Goal: Information Seeking & Learning: Learn about a topic

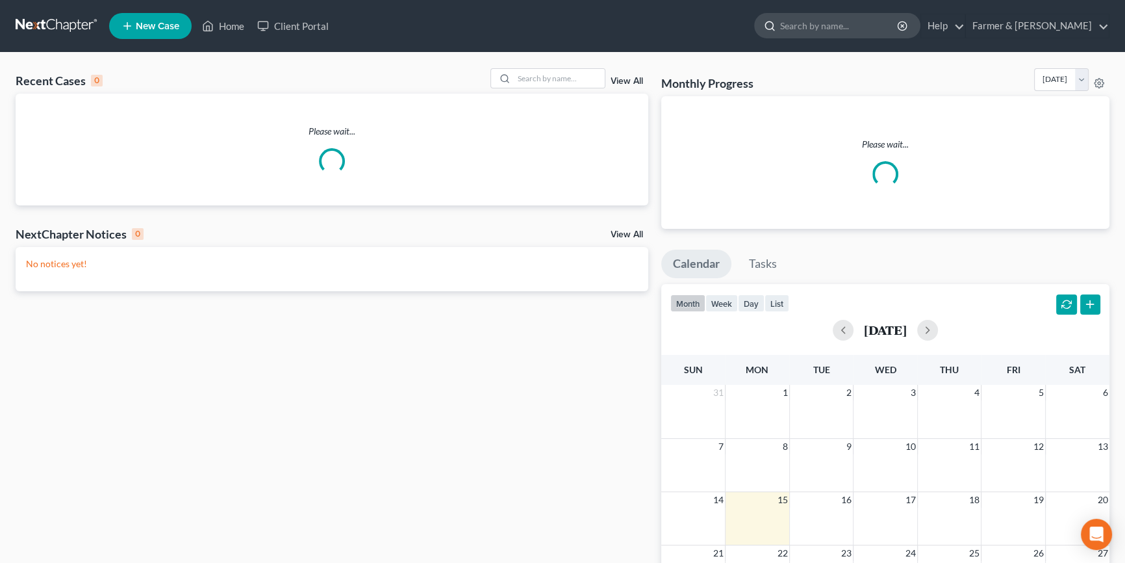
click at [853, 27] on input "search" at bounding box center [839, 26] width 119 height 24
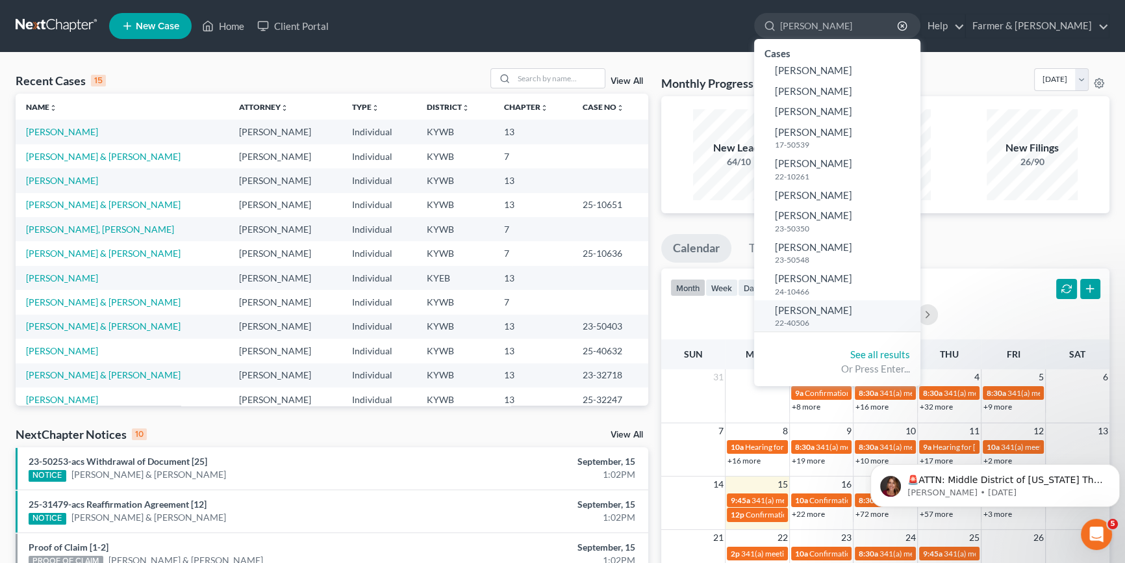
type input "[PERSON_NAME]"
click at [876, 309] on link "[PERSON_NAME] 22-40506" at bounding box center [837, 316] width 166 height 32
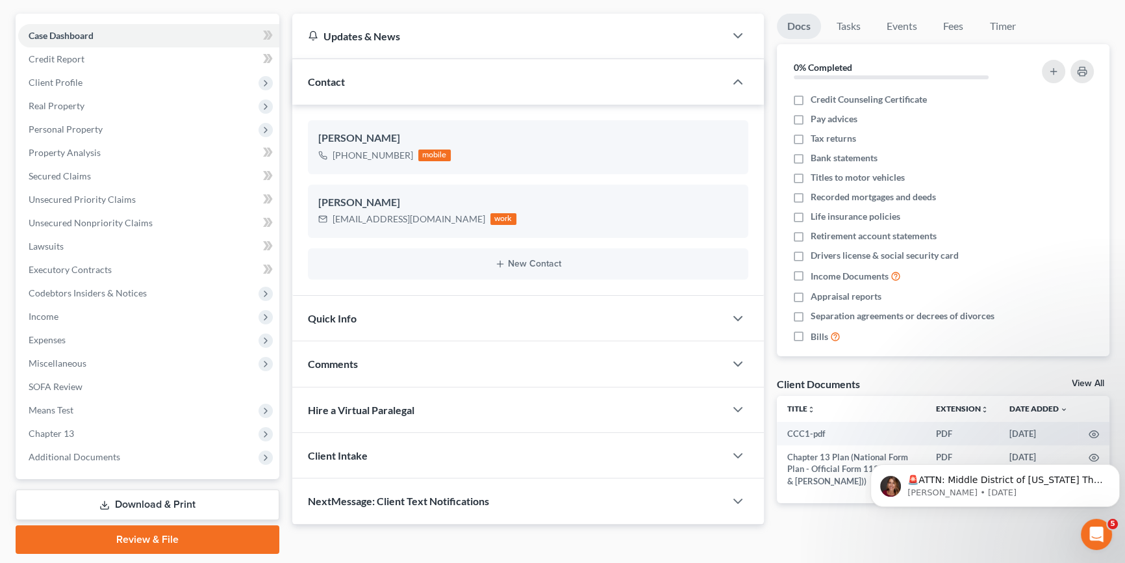
scroll to position [118, 0]
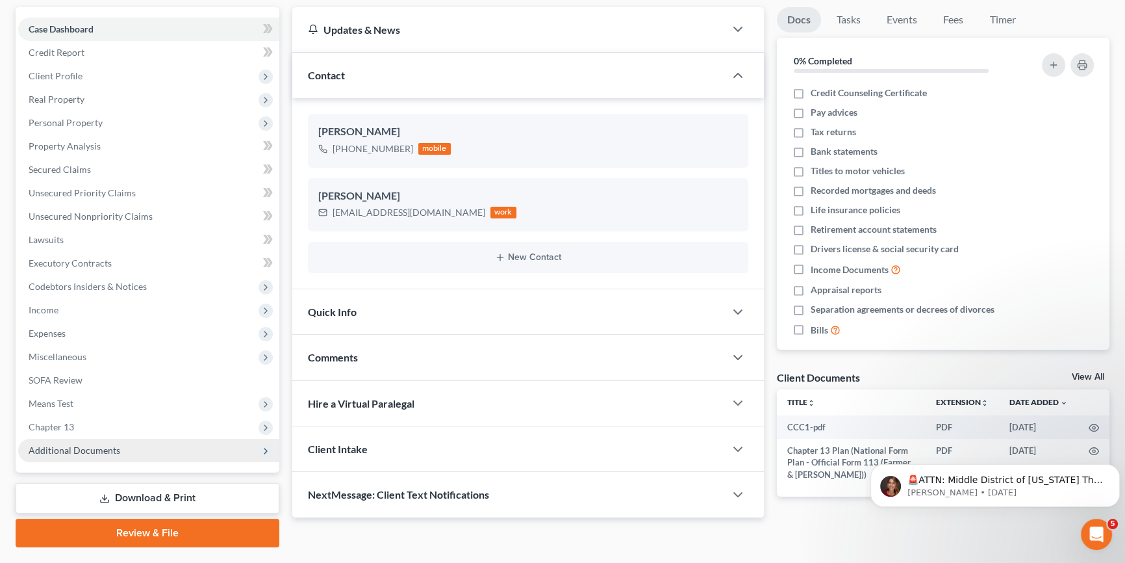
click at [112, 448] on span "Additional Documents" at bounding box center [75, 449] width 92 height 11
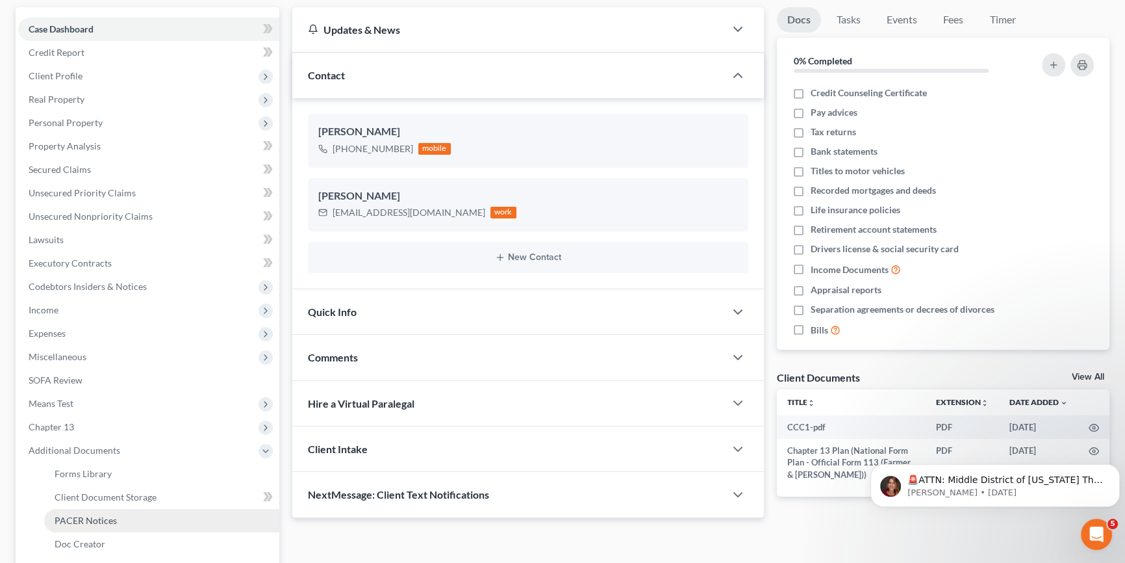
click at [111, 520] on span "PACER Notices" at bounding box center [86, 520] width 62 height 11
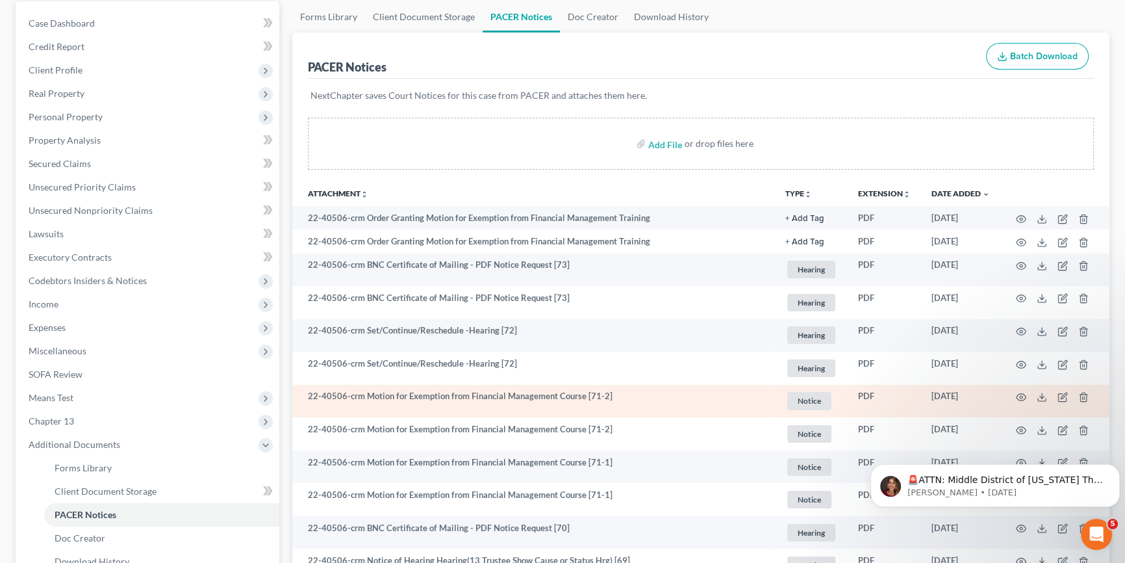
scroll to position [118, 0]
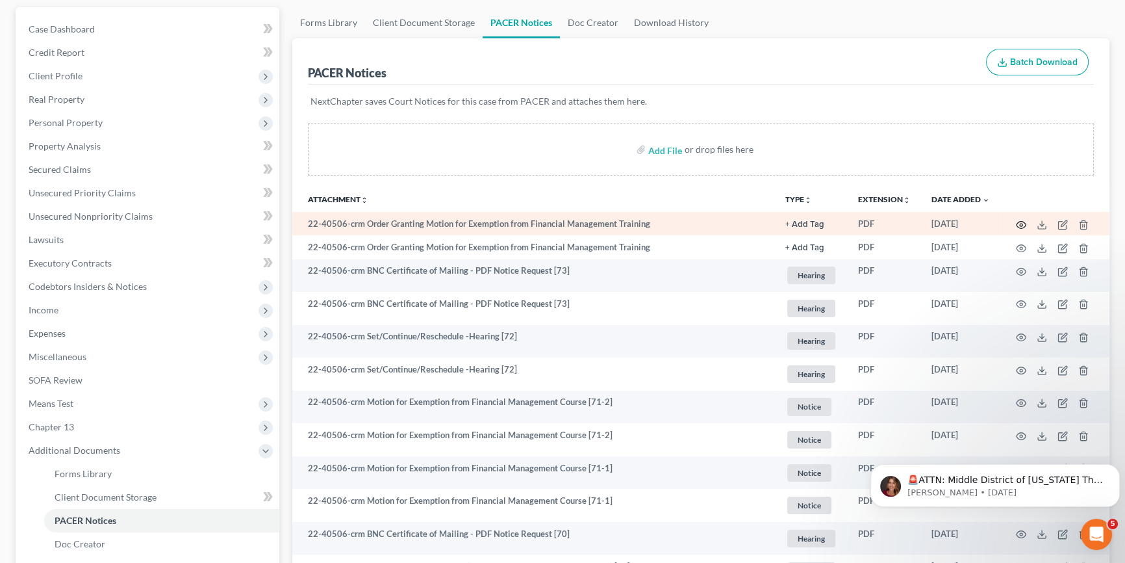
click at [1017, 221] on icon "button" at bounding box center [1022, 224] width 10 height 7
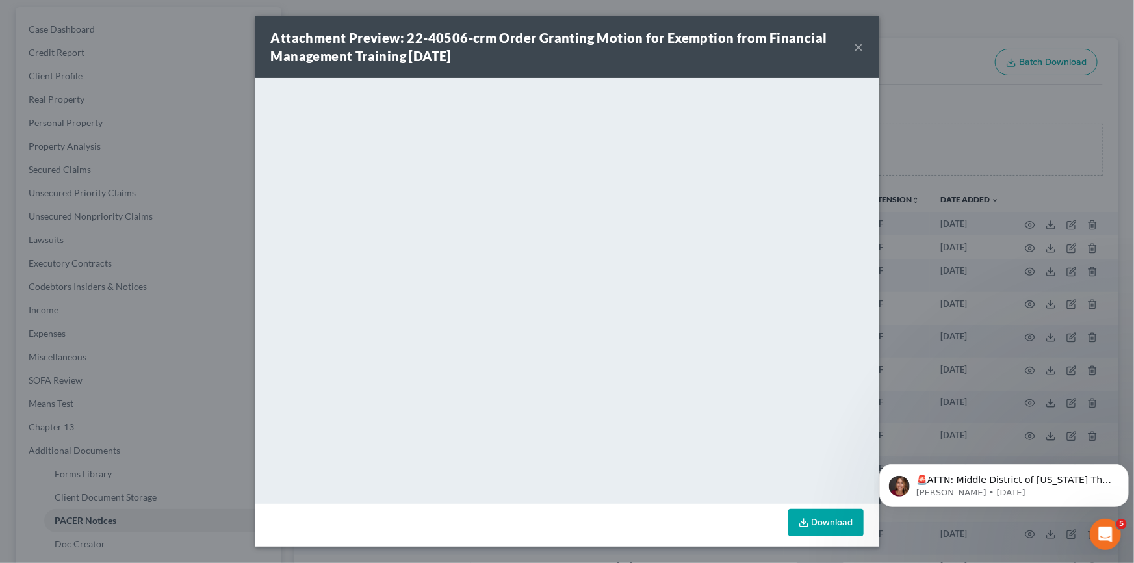
click at [859, 45] on button "×" at bounding box center [858, 47] width 9 height 16
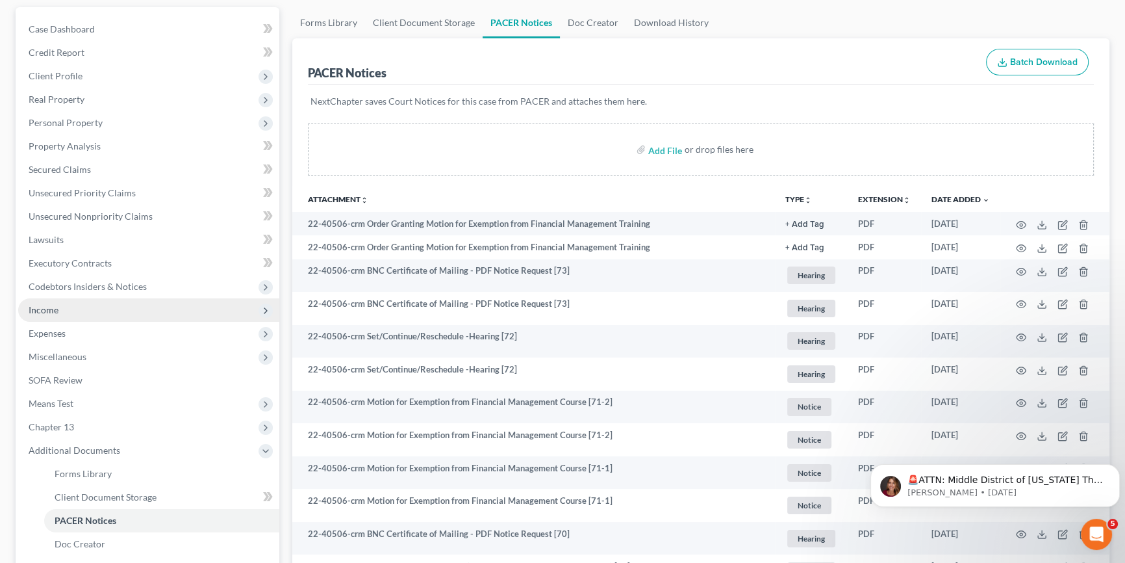
click at [105, 311] on span "Income" at bounding box center [148, 309] width 261 height 23
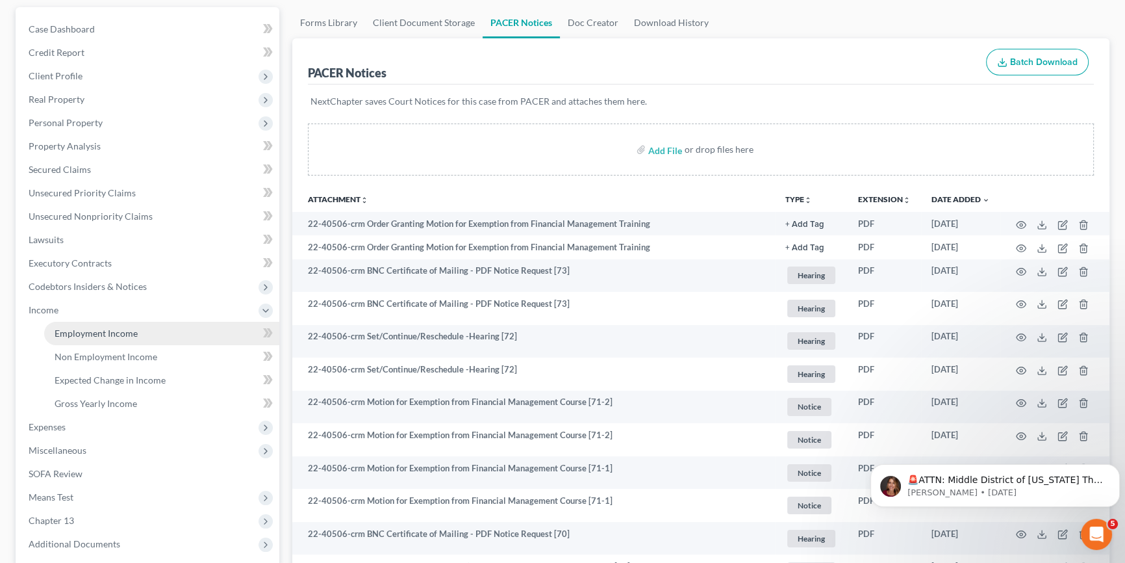
click at [104, 332] on span "Employment Income" at bounding box center [96, 332] width 83 height 11
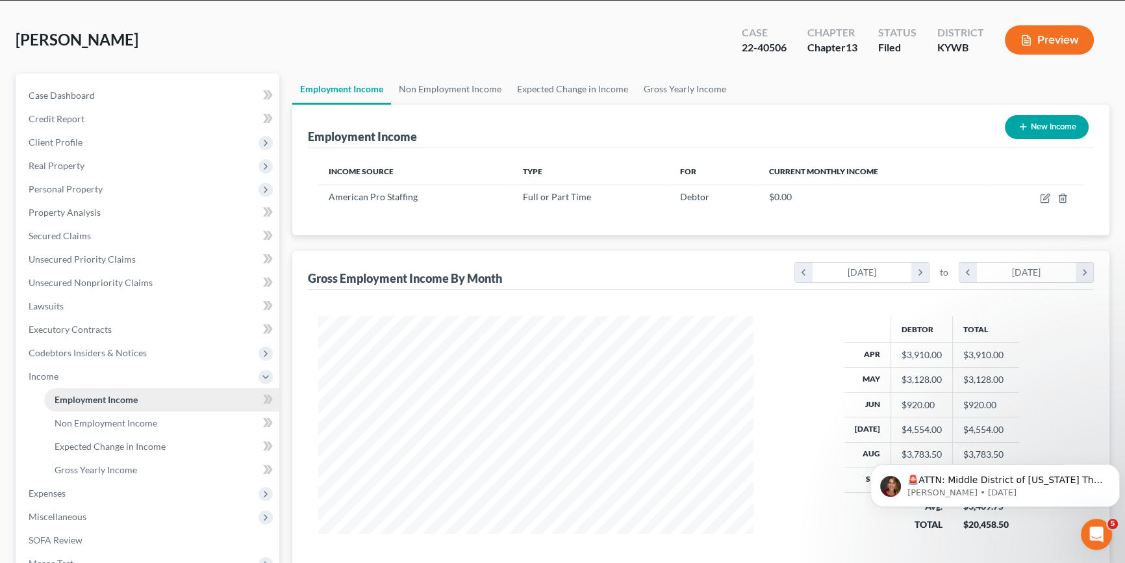
scroll to position [58, 0]
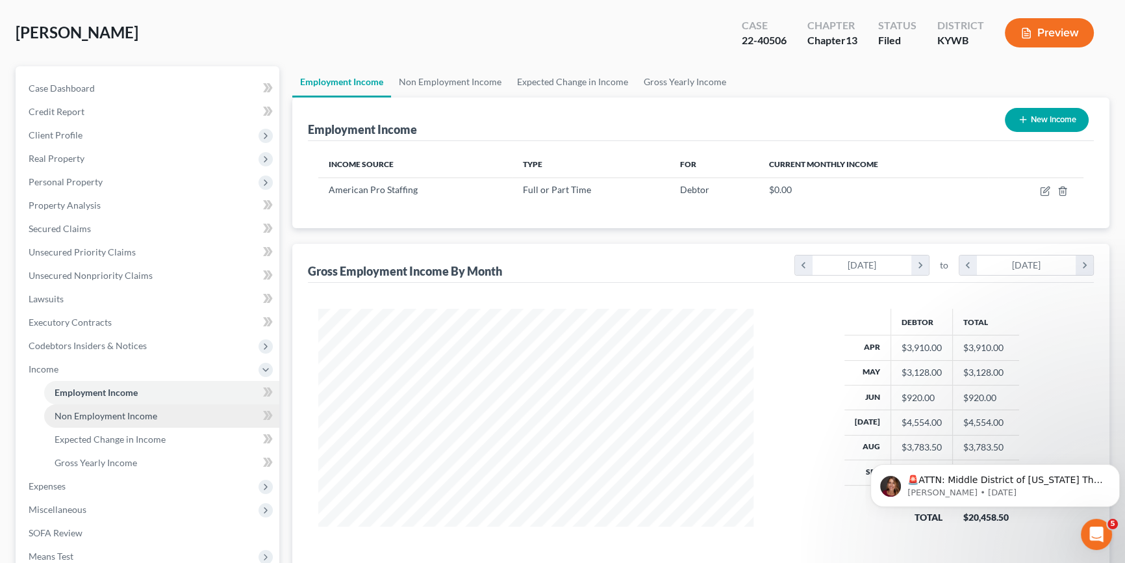
click at [106, 415] on span "Non Employment Income" at bounding box center [106, 415] width 103 height 11
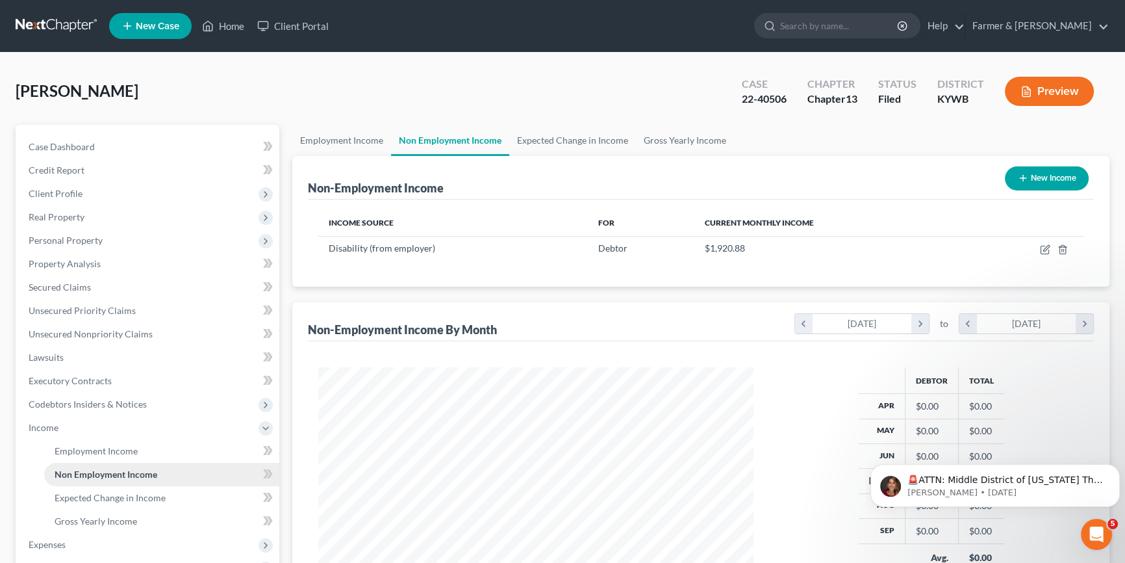
scroll to position [233, 461]
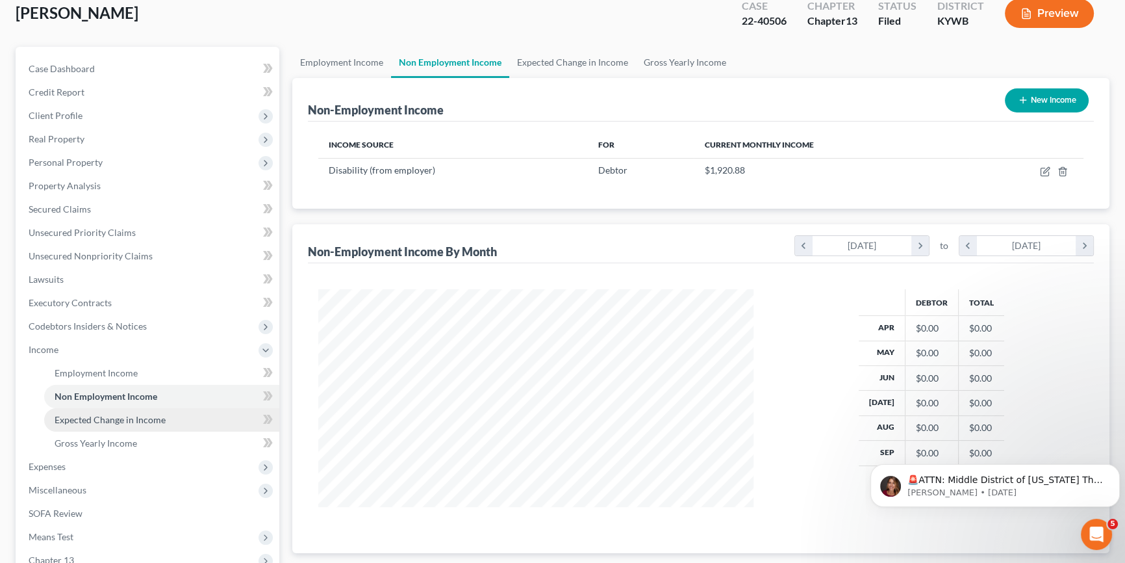
click at [106, 415] on span "Expected Change in Income" at bounding box center [110, 419] width 111 height 11
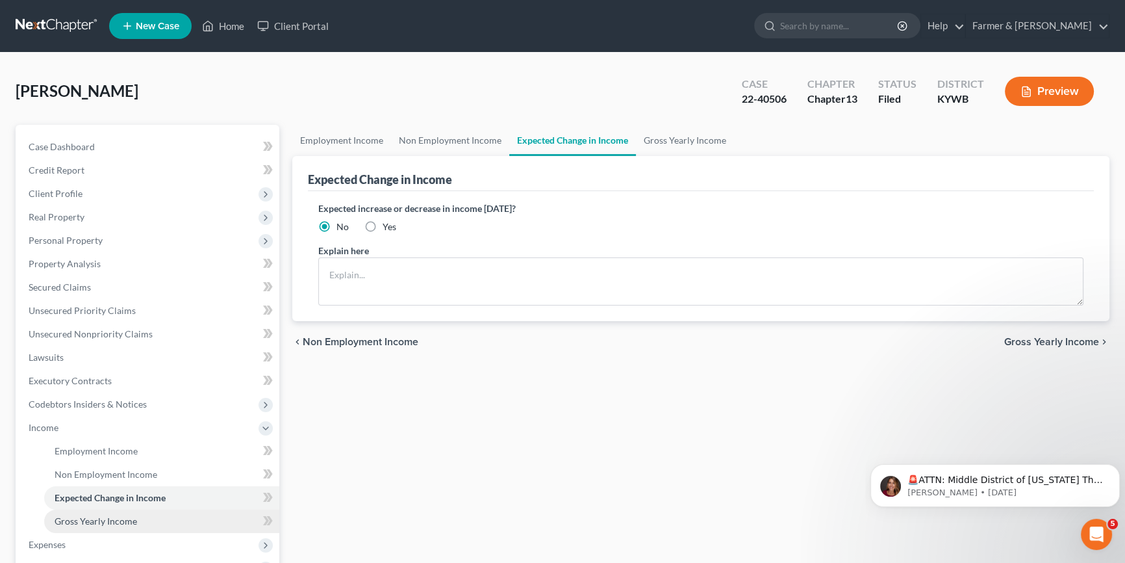
click at [118, 522] on span "Gross Yearly Income" at bounding box center [96, 520] width 83 height 11
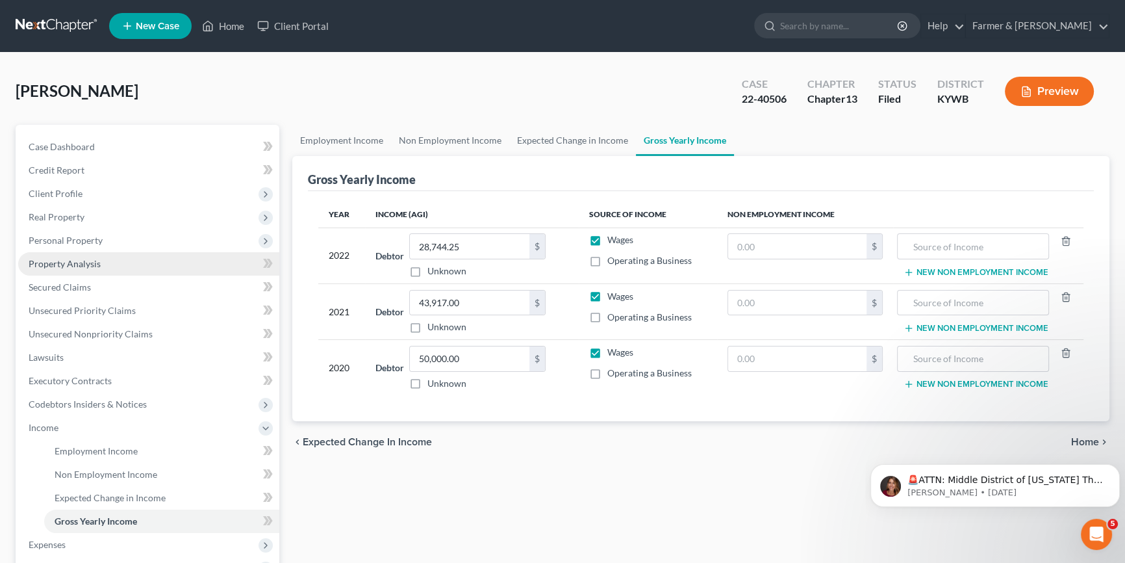
click at [91, 264] on span "Property Analysis" at bounding box center [65, 263] width 72 height 11
